Goal: Obtain resource: Download file/media

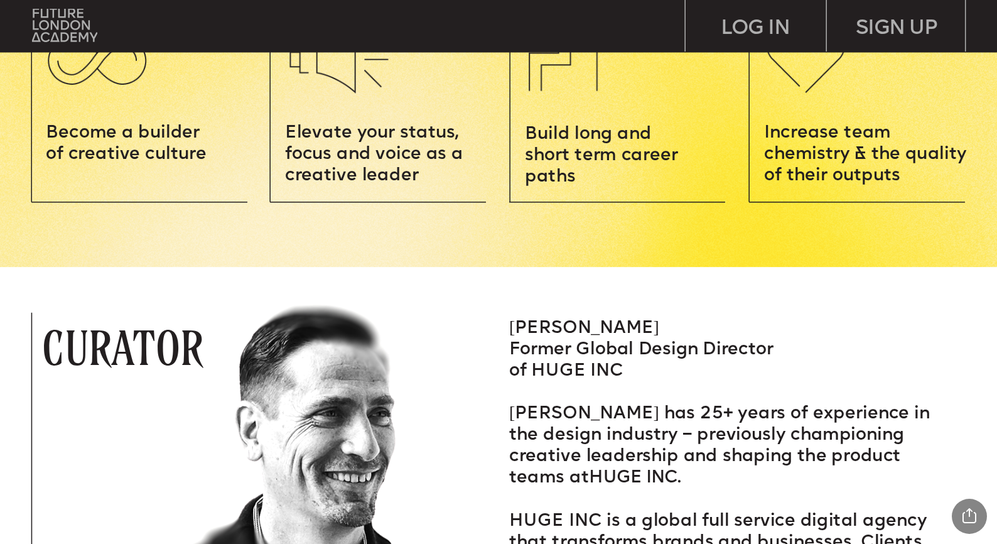
scroll to position [1628, 0]
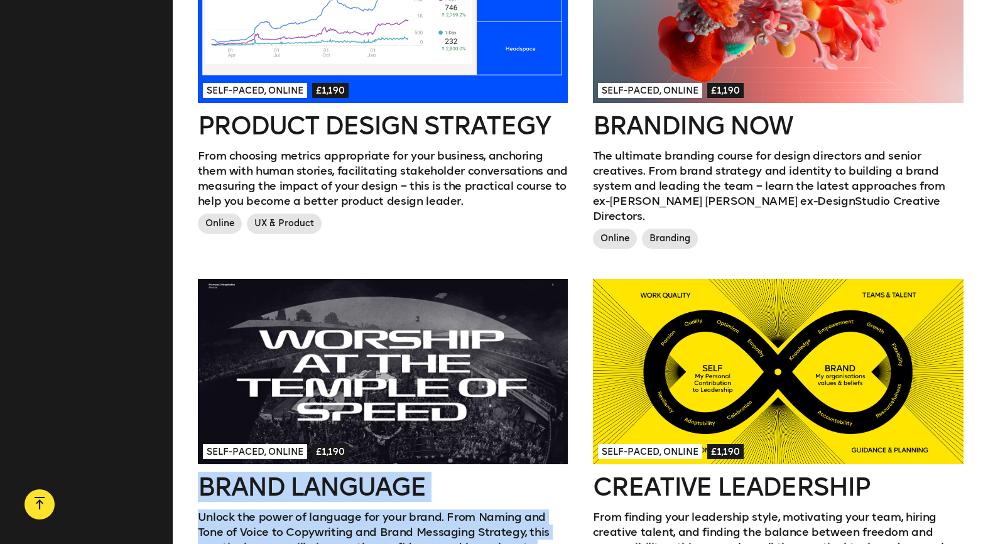
scroll to position [879, 0]
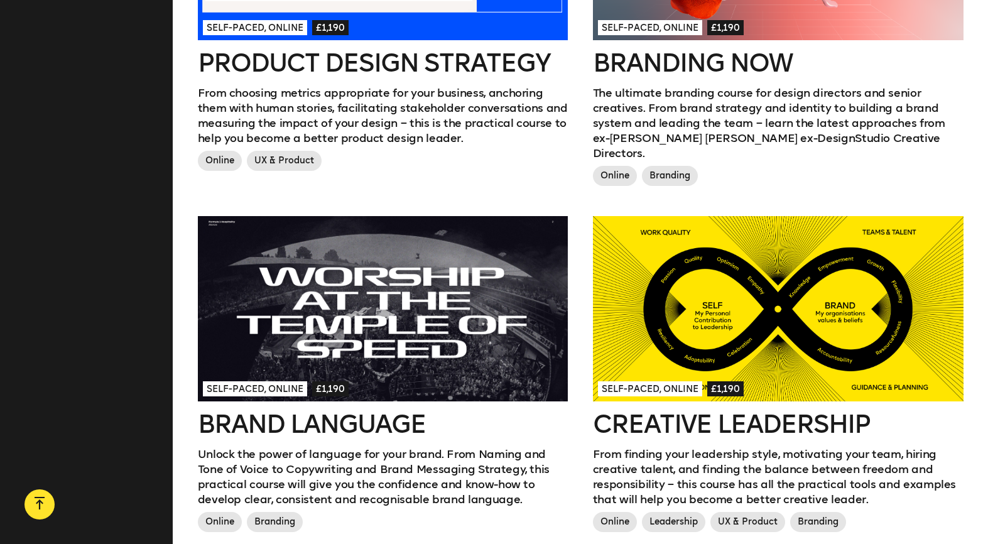
click at [576, 190] on div "Self-paced, Online £1,190 Product Design Strategy From choosing metrics appropr…" at bounding box center [382, 35] width 395 height 361
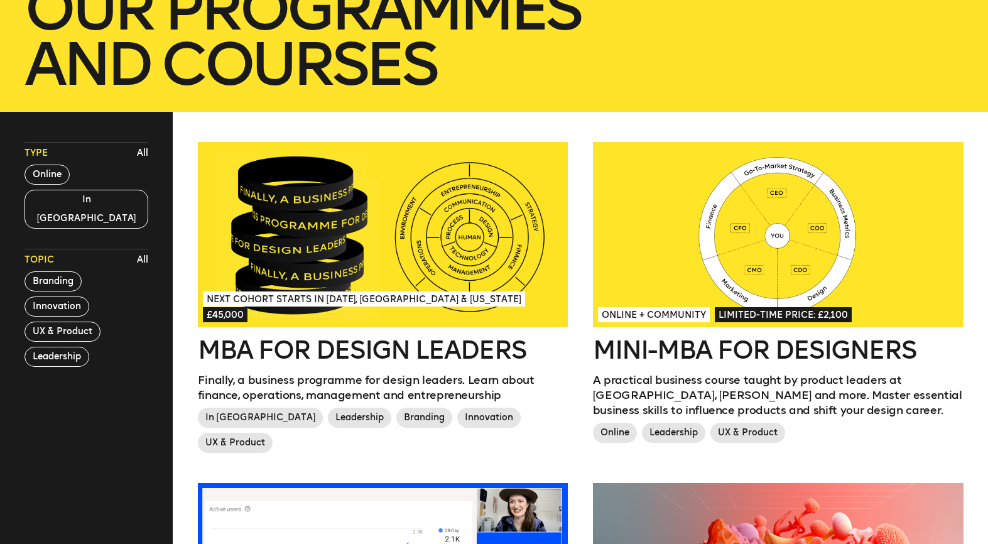
scroll to position [0, 0]
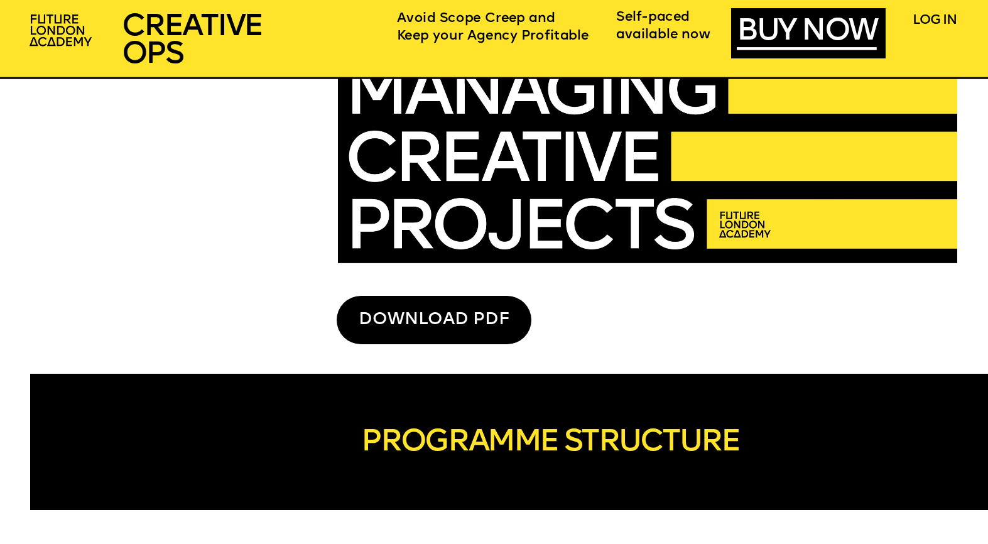
scroll to position [3516, 0]
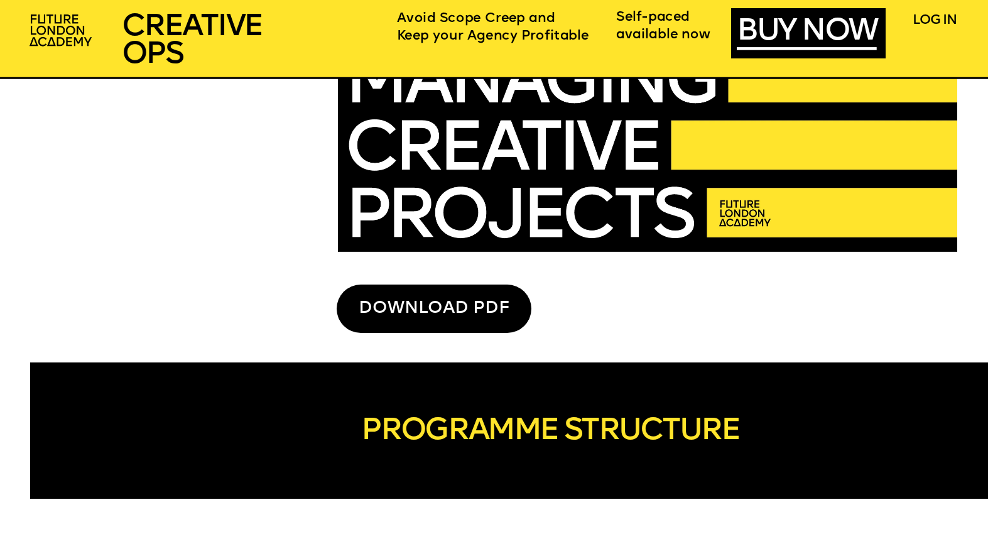
click at [408, 303] on div "DOWNLOAD PDF" at bounding box center [434, 308] width 195 height 48
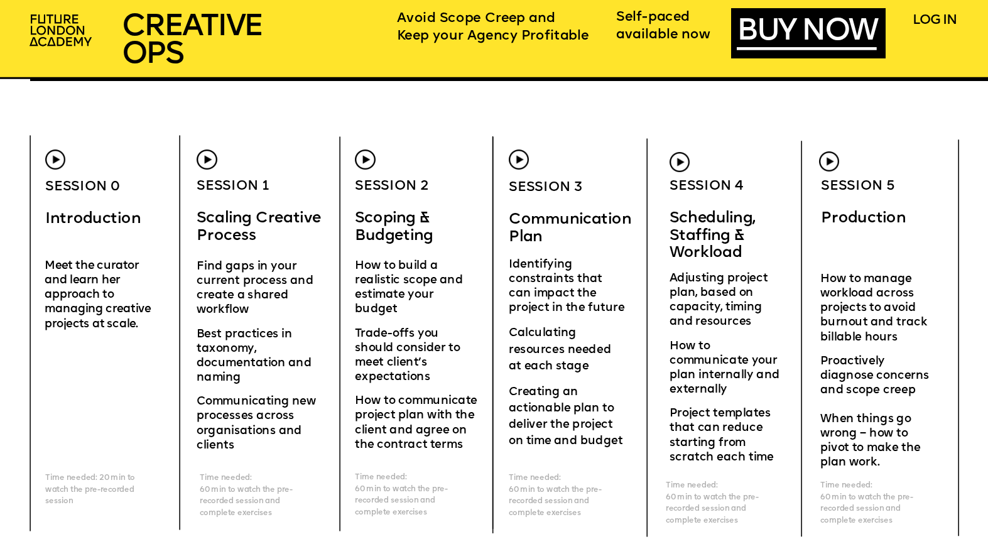
scroll to position [3956, 0]
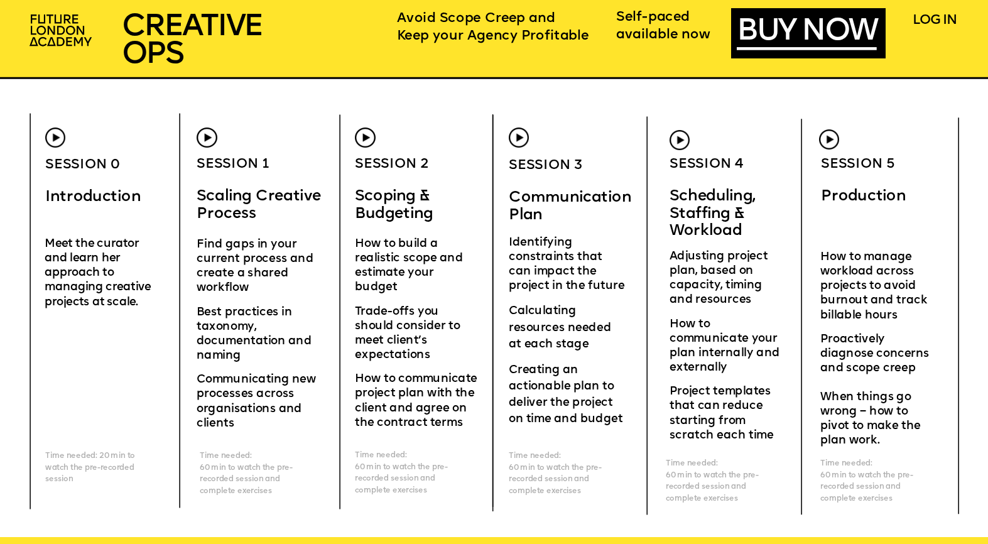
click at [626, 153] on div "CREATIVE OPERatioNS FOR AGENCIES SCHEDULING STAFFING WORKLOAD I really liked th…" at bounding box center [494, 394] width 988 height 8701
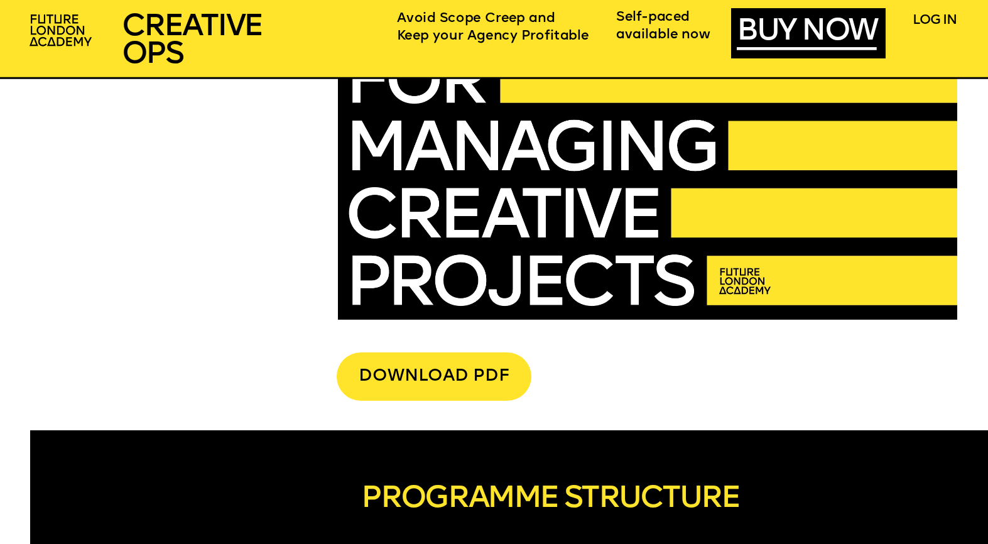
scroll to position [3454, 0]
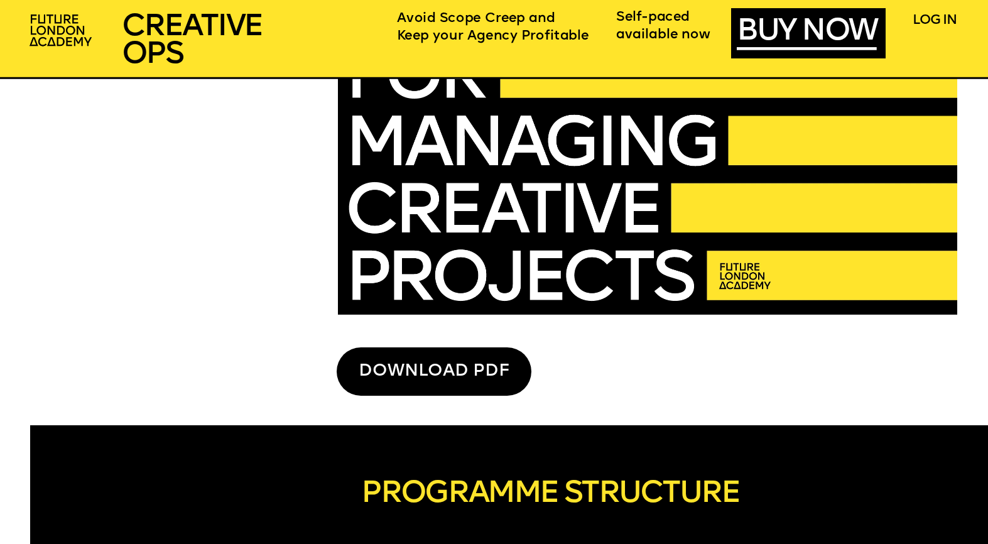
click at [435, 392] on div "DOWNLOAD PDF" at bounding box center [434, 371] width 195 height 48
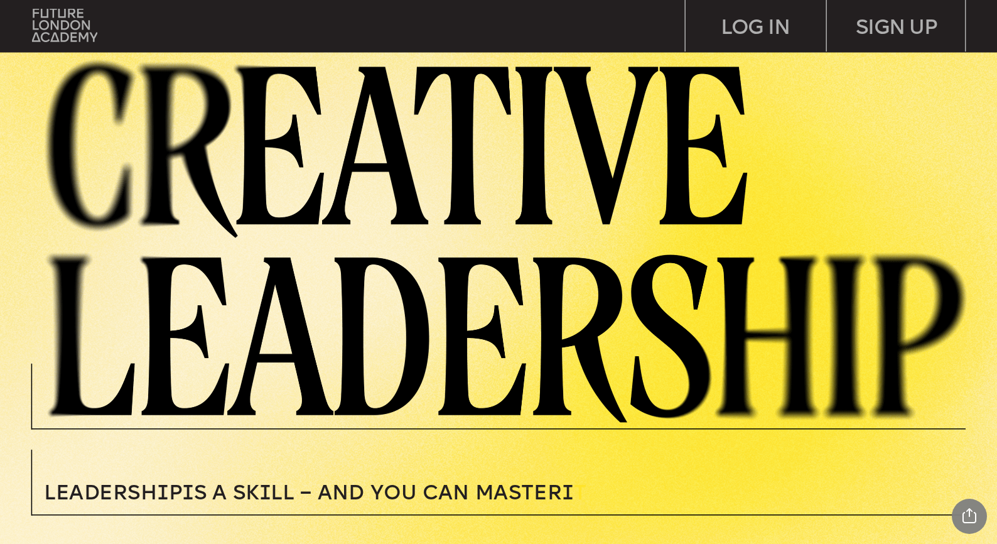
scroll to position [440, 0]
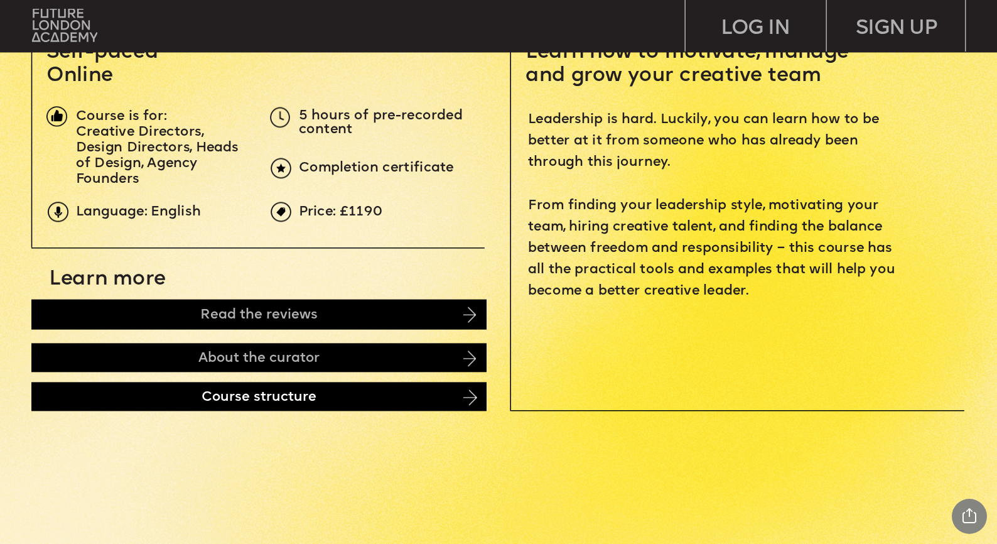
click at [239, 392] on div "Course structure" at bounding box center [259, 397] width 456 height 30
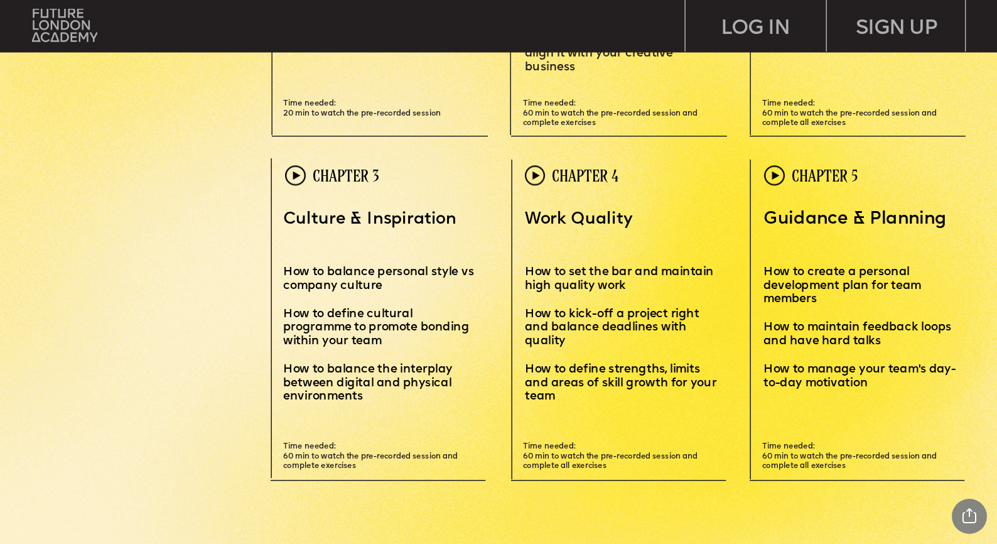
scroll to position [3194, 0]
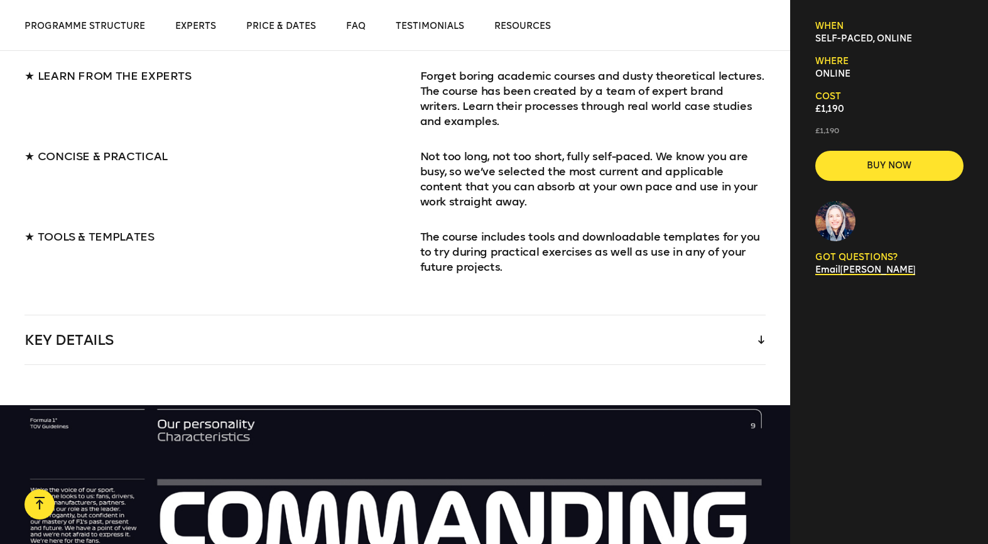
scroll to position [1444, 0]
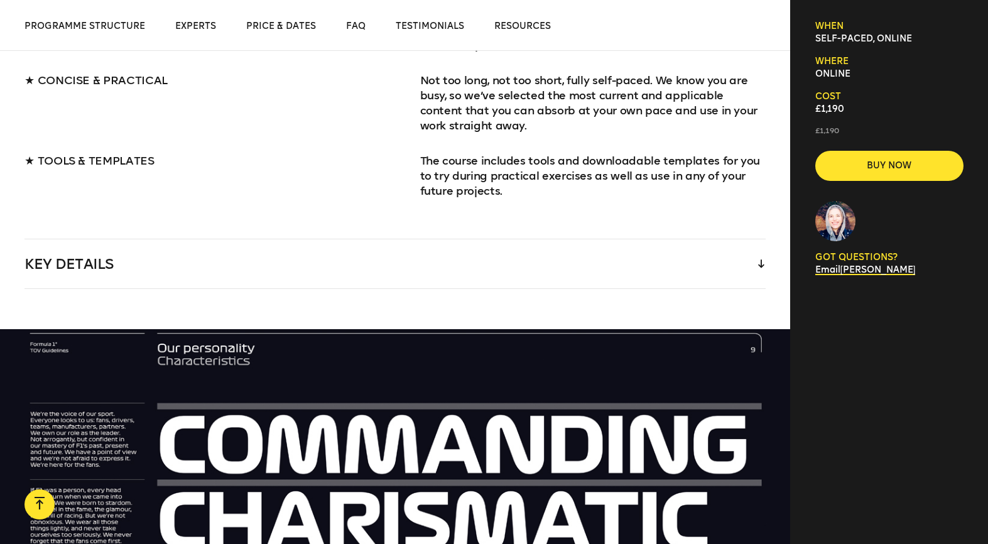
click at [664, 269] on div "Key Details" at bounding box center [394, 263] width 741 height 49
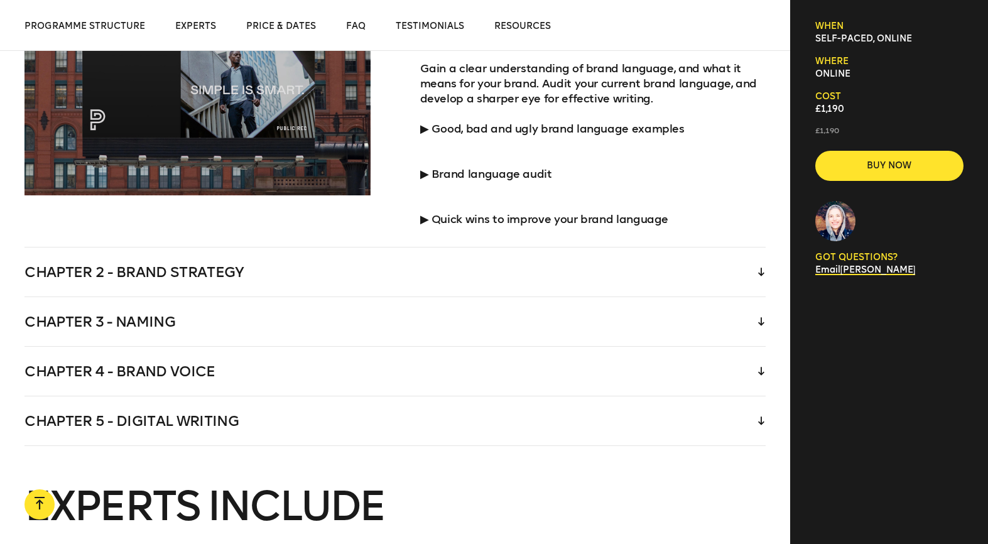
scroll to position [2512, 0]
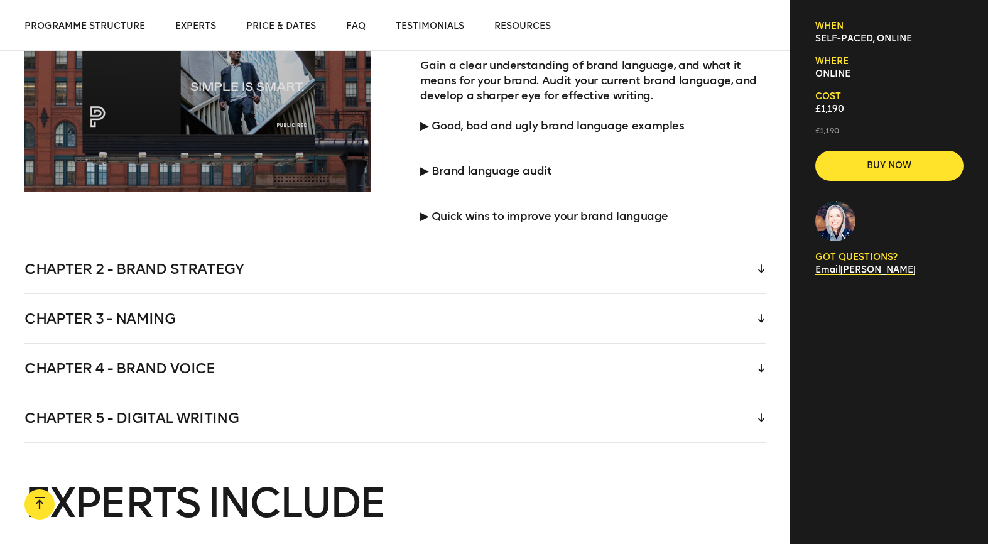
click at [623, 247] on div "Chapter 2 - Brand strategy" at bounding box center [394, 268] width 741 height 49
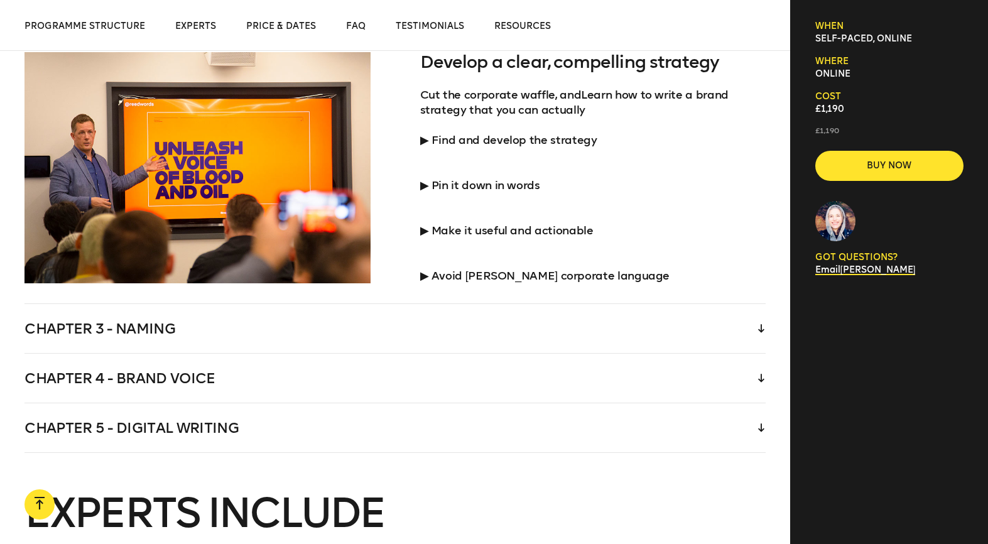
scroll to position [2198, 0]
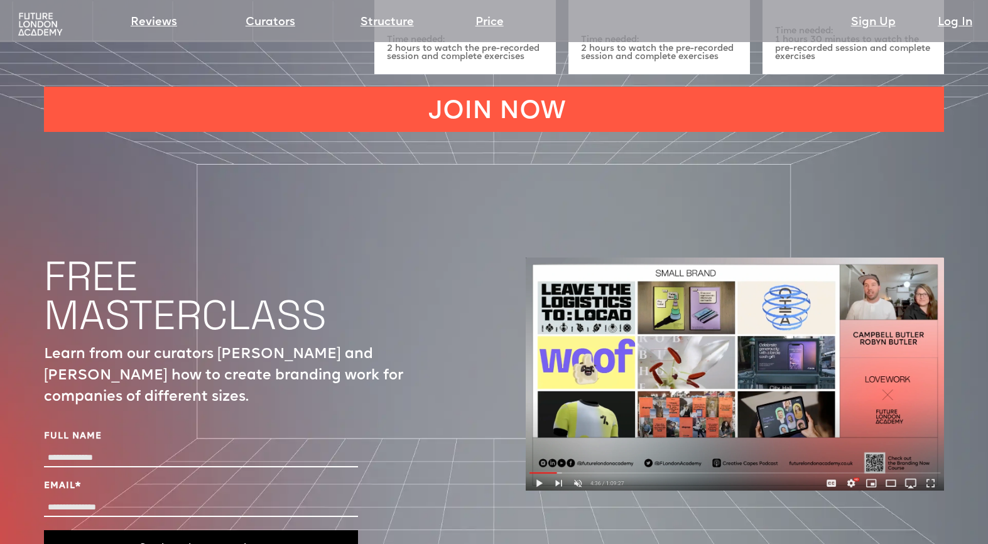
scroll to position [4152, 0]
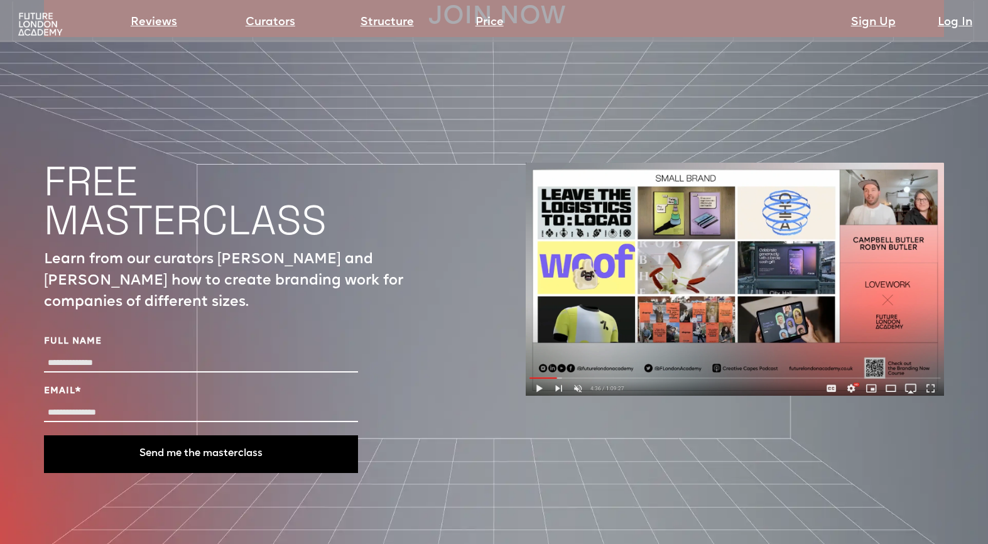
click at [207, 354] on input "Full Name" at bounding box center [201, 363] width 314 height 18
click at [189, 354] on input "Full Name" at bounding box center [201, 363] width 314 height 18
type input "**********"
click at [129, 404] on input "**********" at bounding box center [201, 413] width 314 height 18
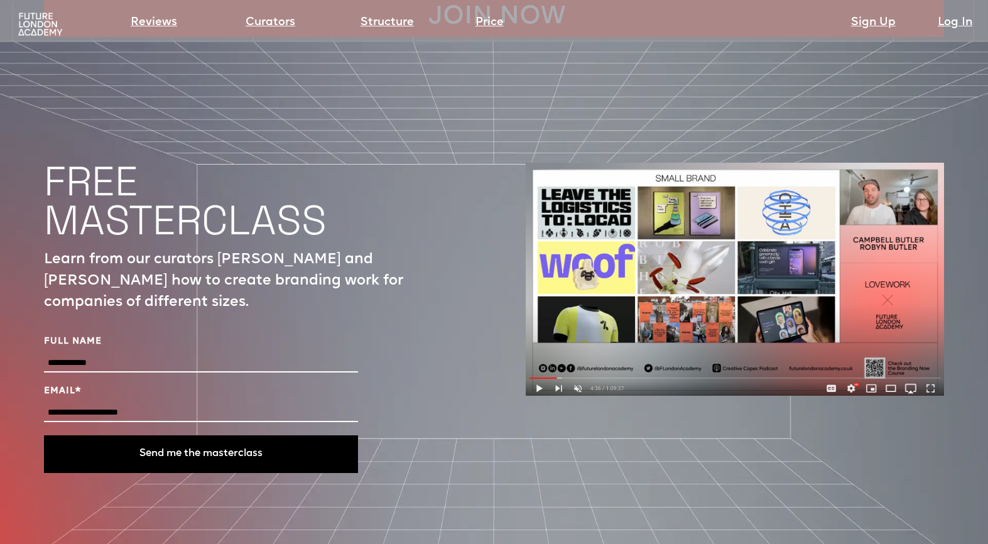
click at [119, 404] on input "**********" at bounding box center [201, 413] width 314 height 18
type input "**********"
click at [124, 435] on button "Send me the masterclass" at bounding box center [201, 454] width 314 height 38
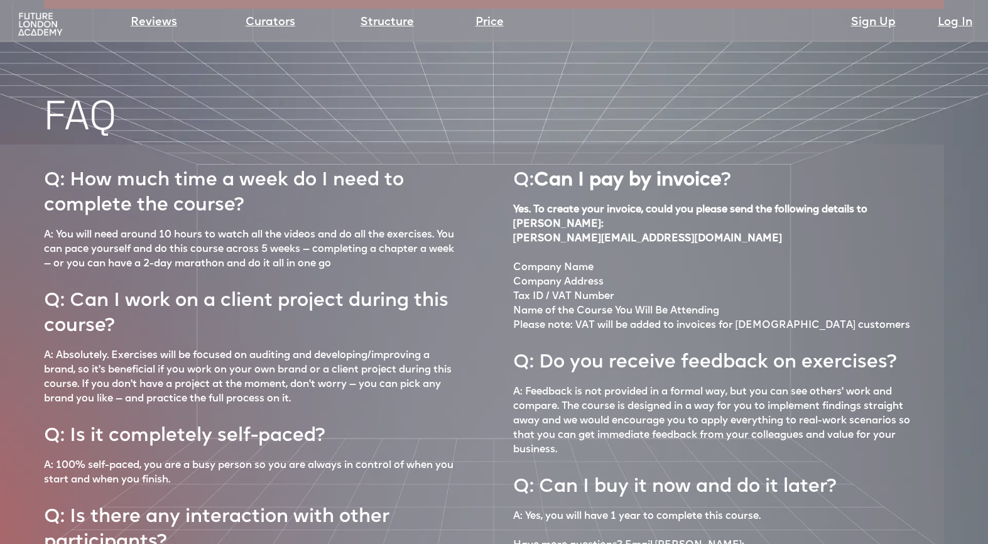
scroll to position [5094, 0]
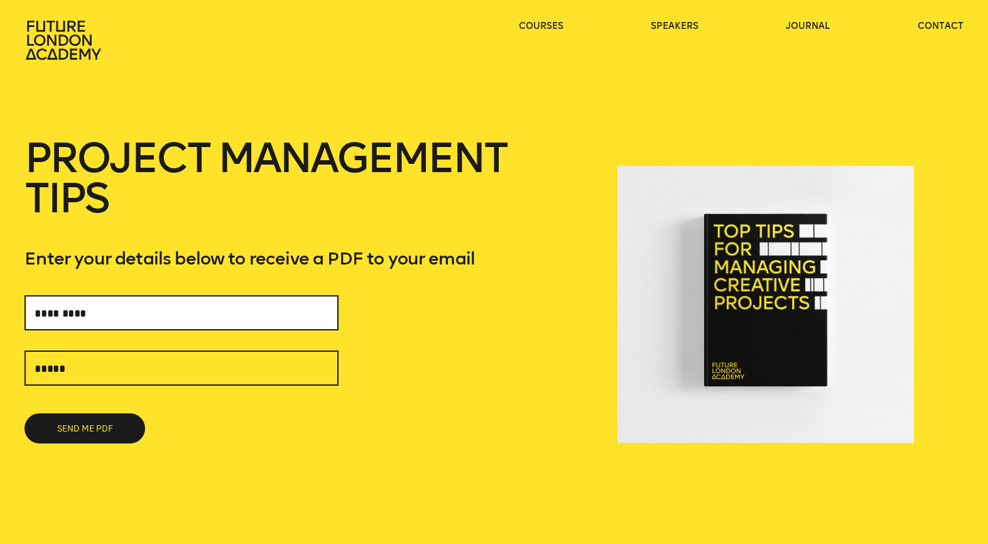
click at [203, 319] on input "text" at bounding box center [181, 312] width 314 height 35
type input "**********"
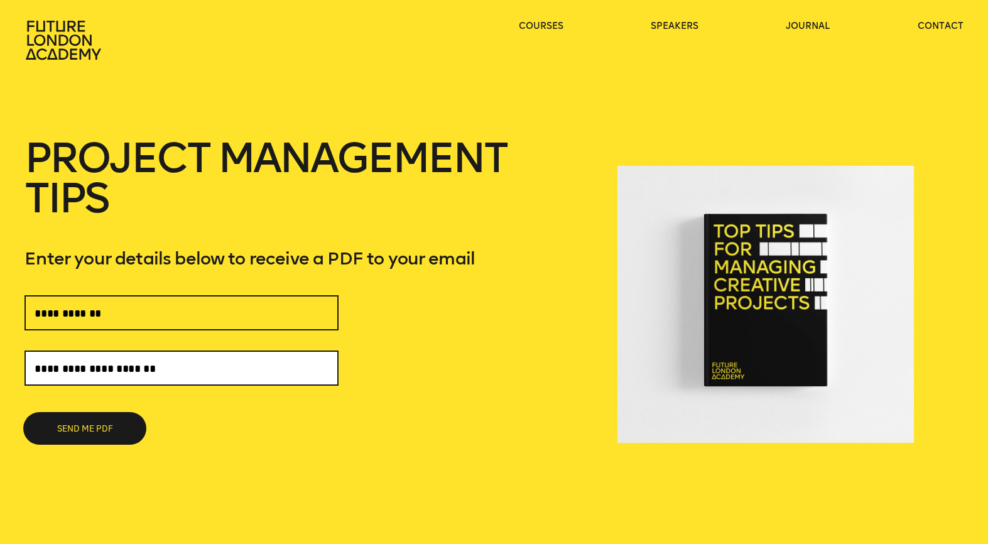
type input "**********"
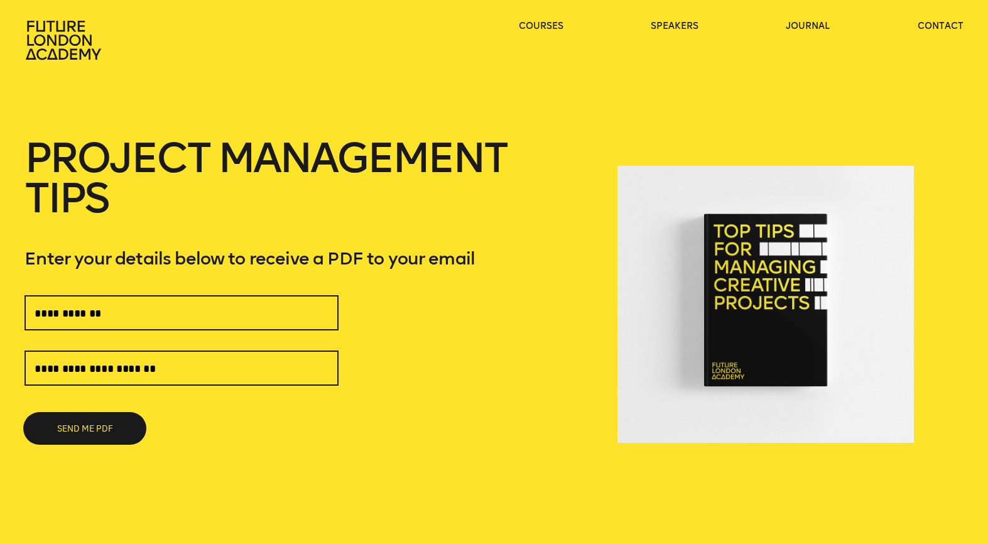
click at [121, 427] on button "SEND ME PDF" at bounding box center [84, 428] width 121 height 30
